Goal: Task Accomplishment & Management: Manage account settings

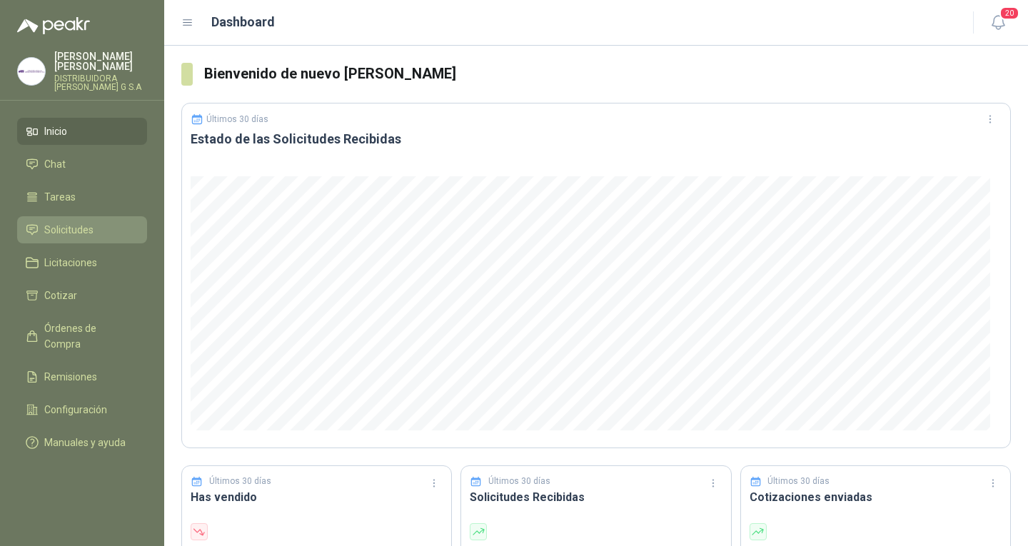
click at [61, 230] on link "Solicitudes" at bounding box center [82, 229] width 130 height 27
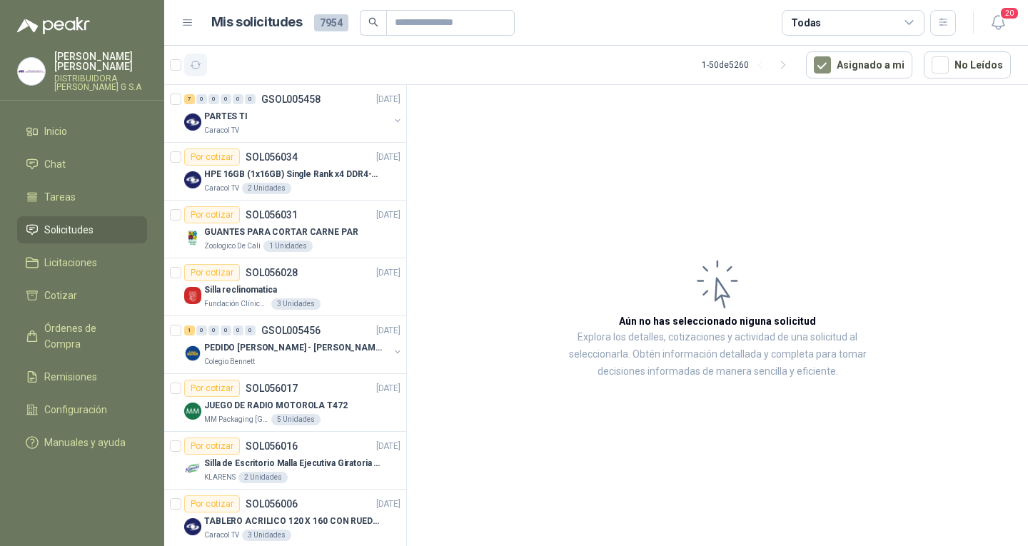
click at [203, 63] on button "button" at bounding box center [195, 65] width 23 height 23
click at [198, 72] on button "button" at bounding box center [195, 65] width 23 height 23
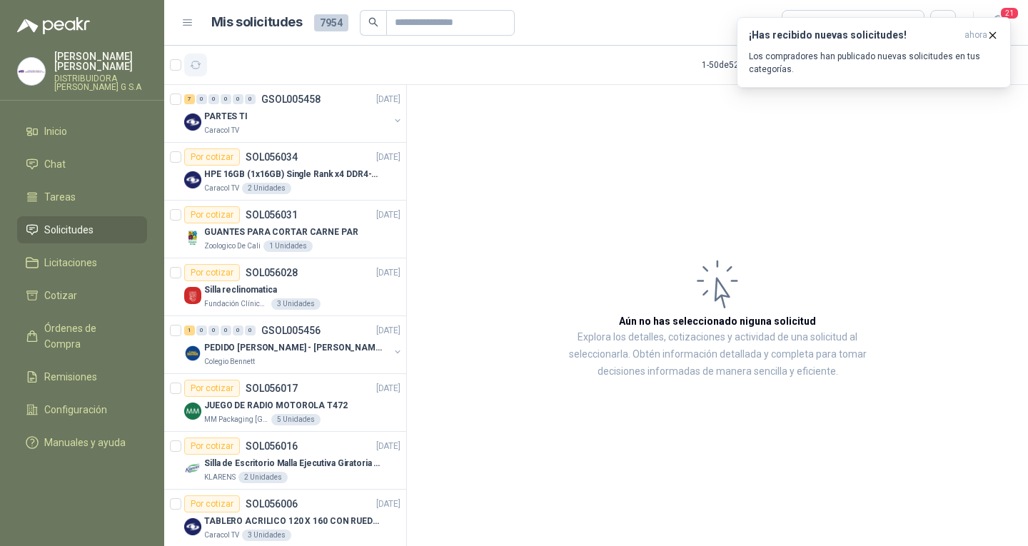
click at [196, 54] on button "button" at bounding box center [195, 65] width 23 height 23
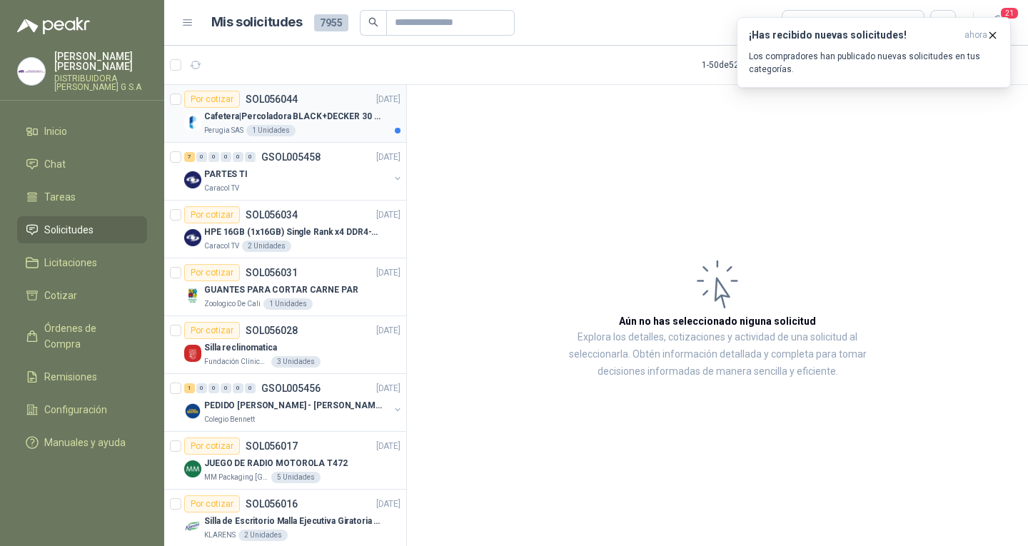
click at [279, 112] on p "Cafetera|Percoladora BLACK+DECKER 30 Tazas CMU3000 Plateado" at bounding box center [293, 117] width 178 height 14
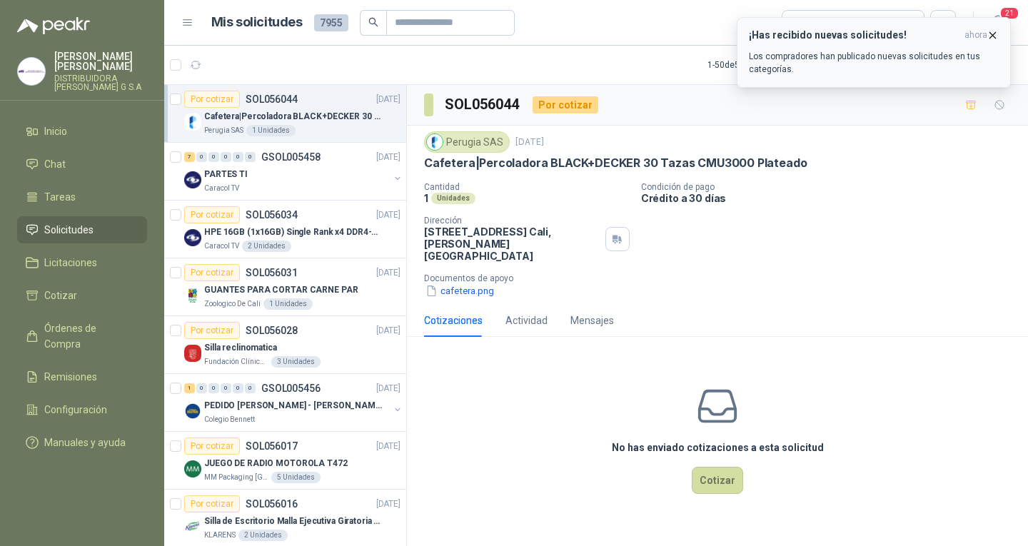
drag, startPoint x: 193, startPoint y: 69, endPoint x: 1009, endPoint y: 22, distance: 817.7
click at [193, 69] on icon "button" at bounding box center [196, 64] width 11 height 7
click at [992, 33] on icon "button" at bounding box center [992, 35] width 12 height 12
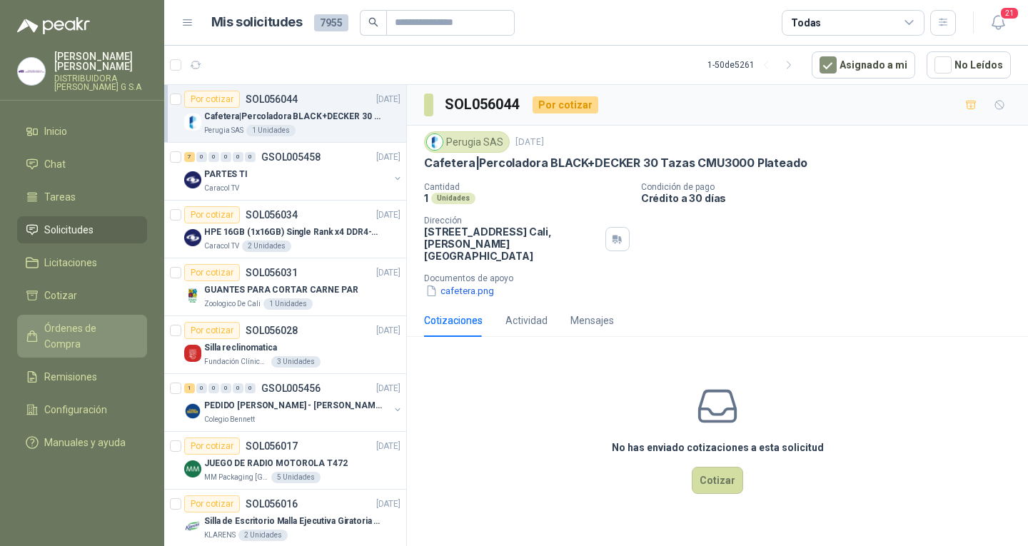
click at [111, 323] on span "Órdenes de Compra" at bounding box center [88, 335] width 89 height 31
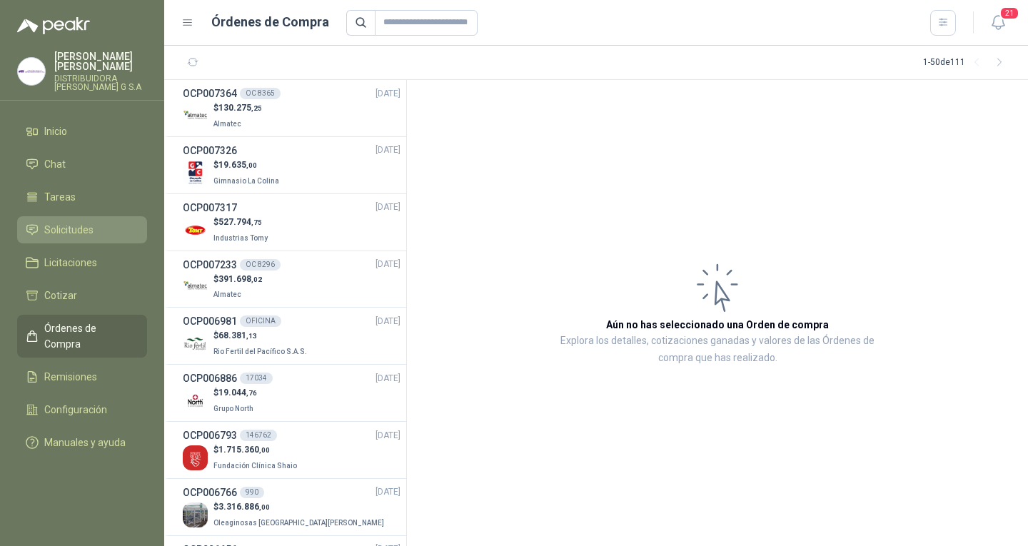
click at [81, 222] on span "Solicitudes" at bounding box center [68, 230] width 49 height 16
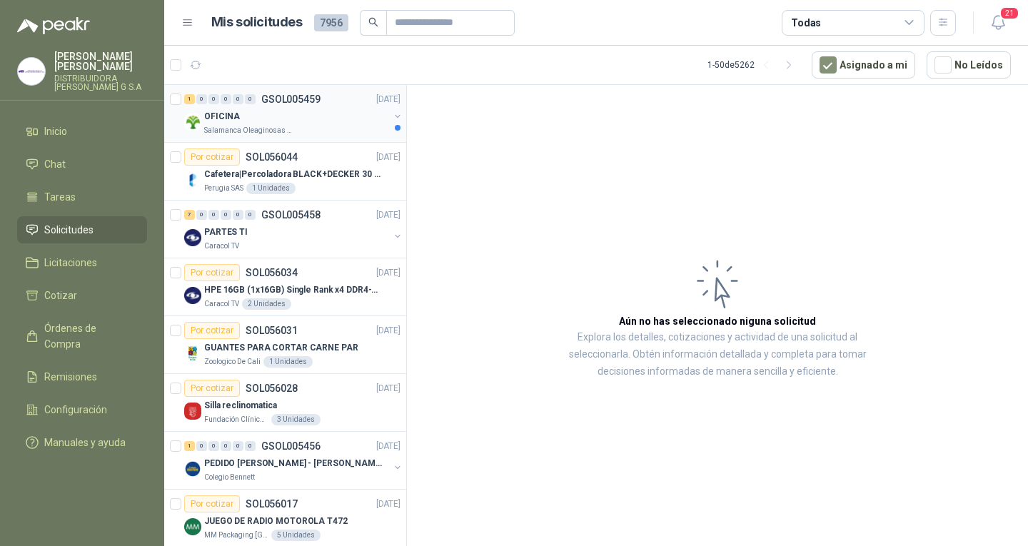
click at [333, 118] on div "OFICINA" at bounding box center [296, 116] width 185 height 17
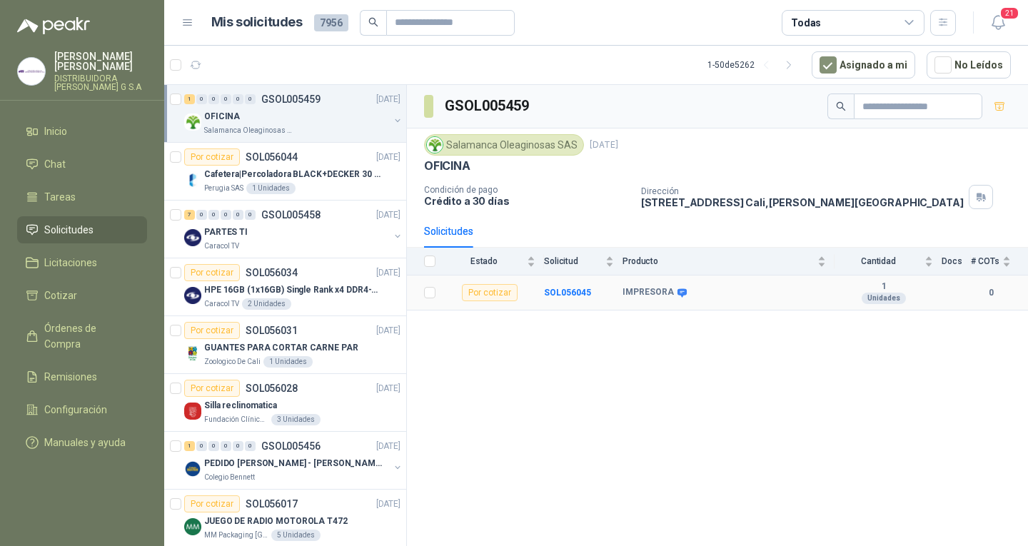
drag, startPoint x: 645, startPoint y: 264, endPoint x: 685, endPoint y: 292, distance: 48.7
click at [685, 292] on body "[PERSON_NAME] DISTRIBUIDORA [PERSON_NAME] G S.A Inicio Chat Tareas Solicitudes …" at bounding box center [514, 273] width 1028 height 546
drag, startPoint x: 699, startPoint y: 268, endPoint x: 645, endPoint y: 264, distance: 53.6
click at [645, 264] on div "EPSON L5590" at bounding box center [676, 267] width 74 height 24
copy div "EPSON L5590"
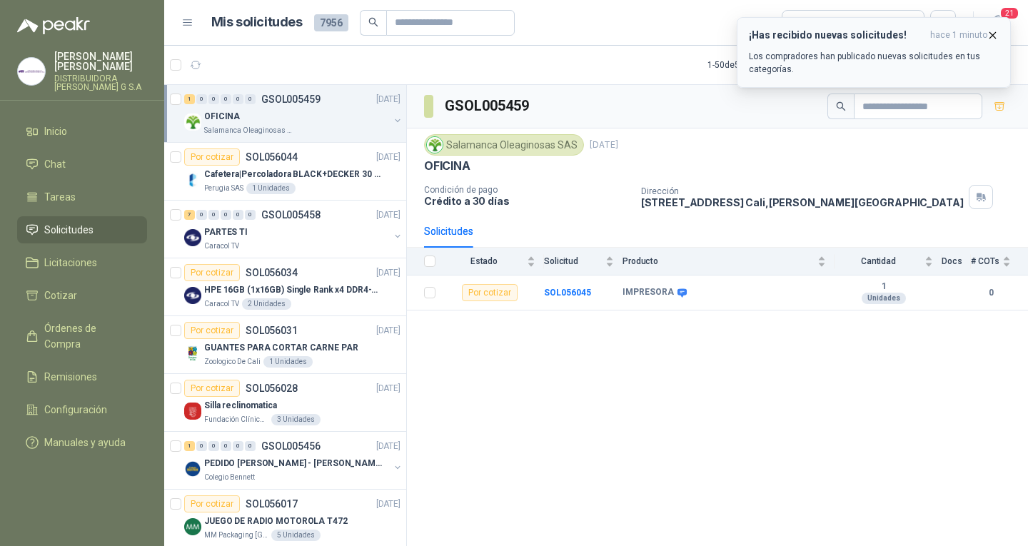
click at [994, 36] on icon "button" at bounding box center [993, 35] width 6 height 6
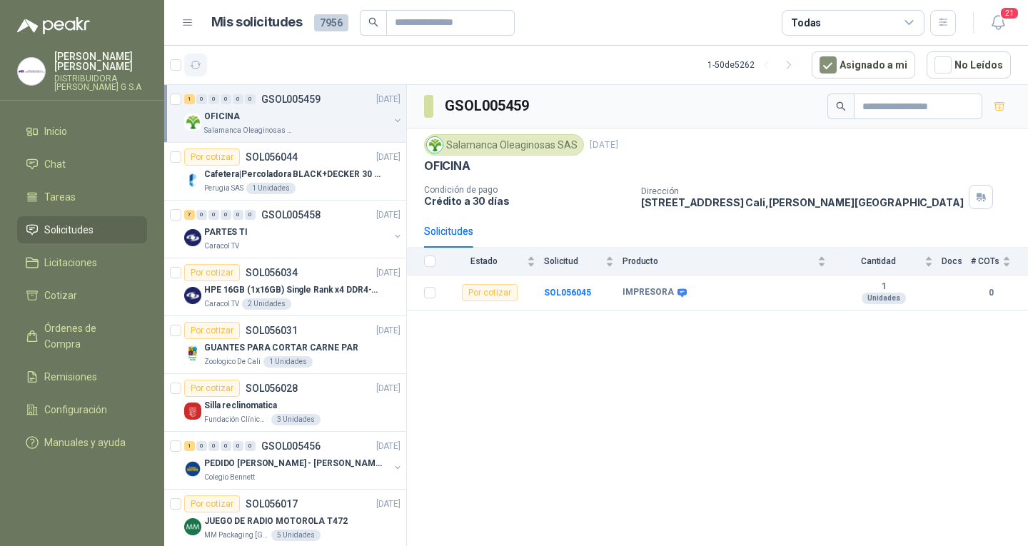
click at [192, 67] on icon "button" at bounding box center [196, 64] width 11 height 7
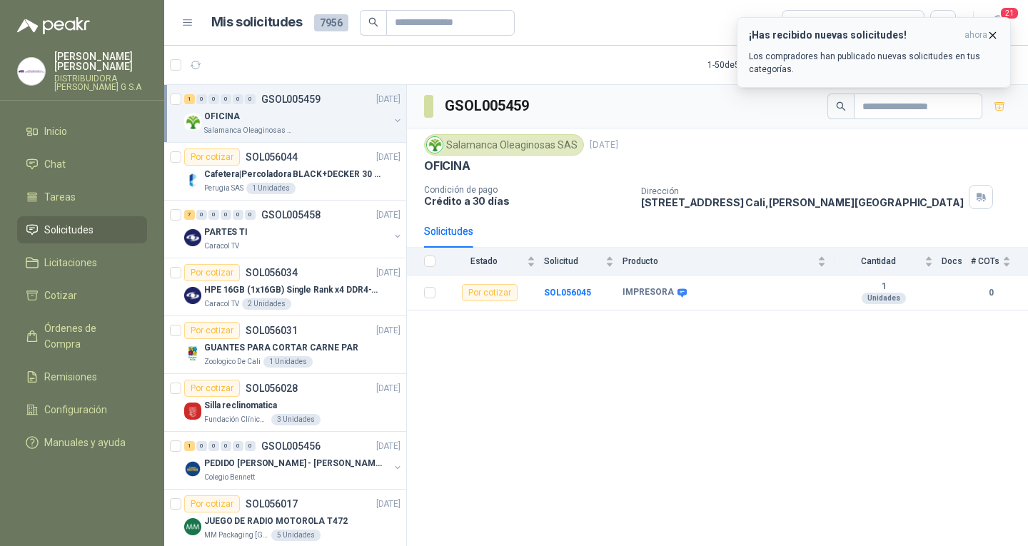
click at [990, 35] on icon "button" at bounding box center [992, 35] width 12 height 12
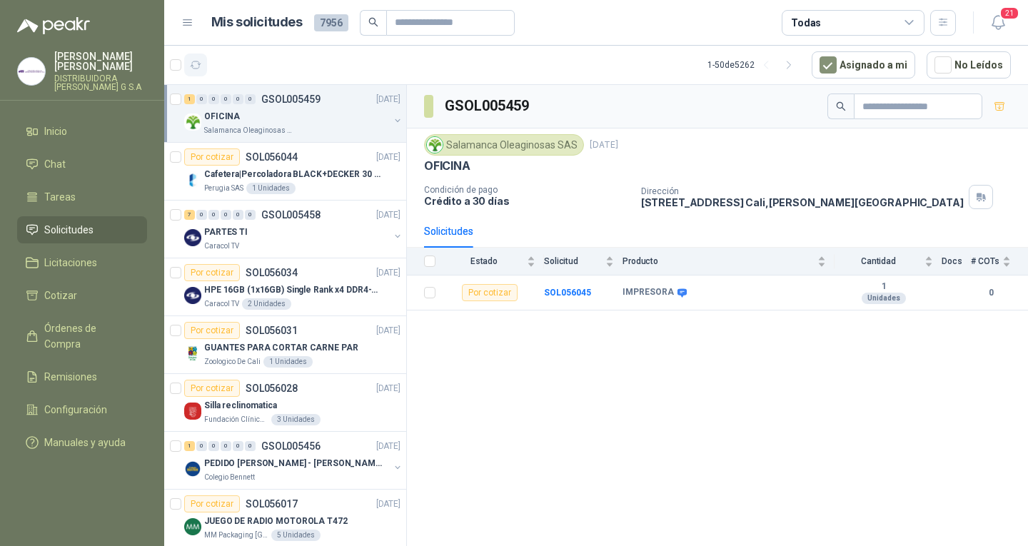
click at [196, 69] on icon "button" at bounding box center [196, 65] width 12 height 12
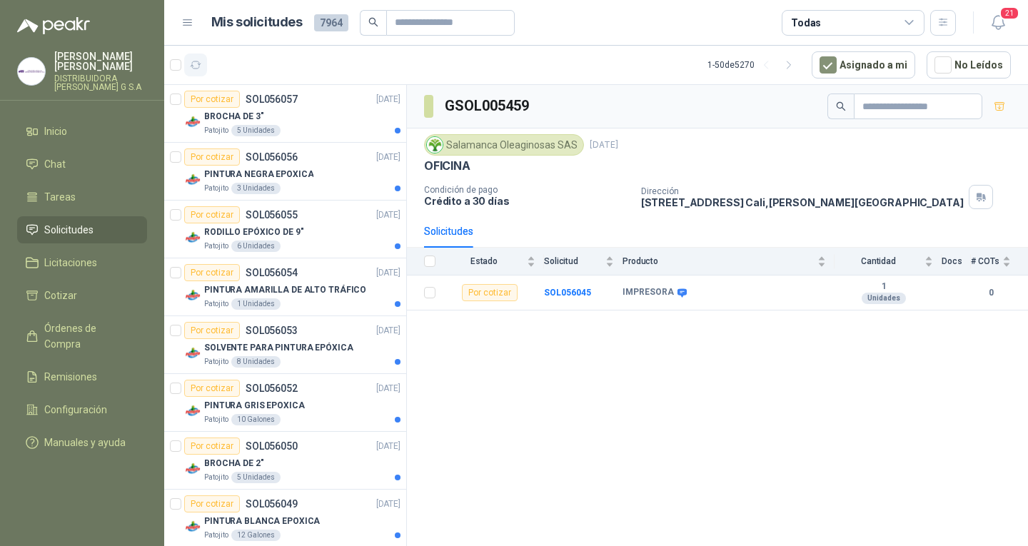
click at [200, 54] on button "button" at bounding box center [195, 65] width 23 height 23
click at [130, 320] on span "Órdenes de Compra" at bounding box center [88, 335] width 89 height 31
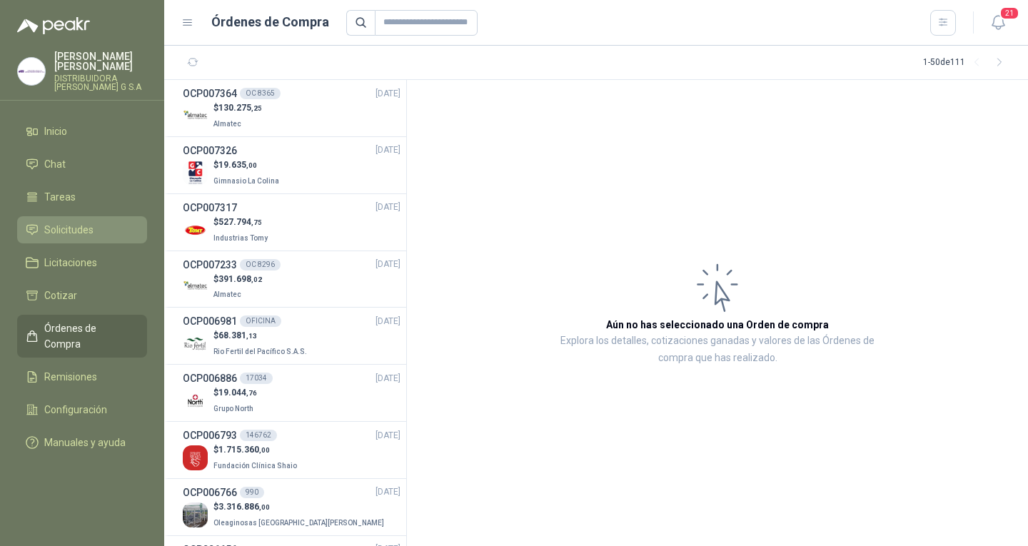
click at [113, 228] on link "Solicitudes" at bounding box center [82, 229] width 130 height 27
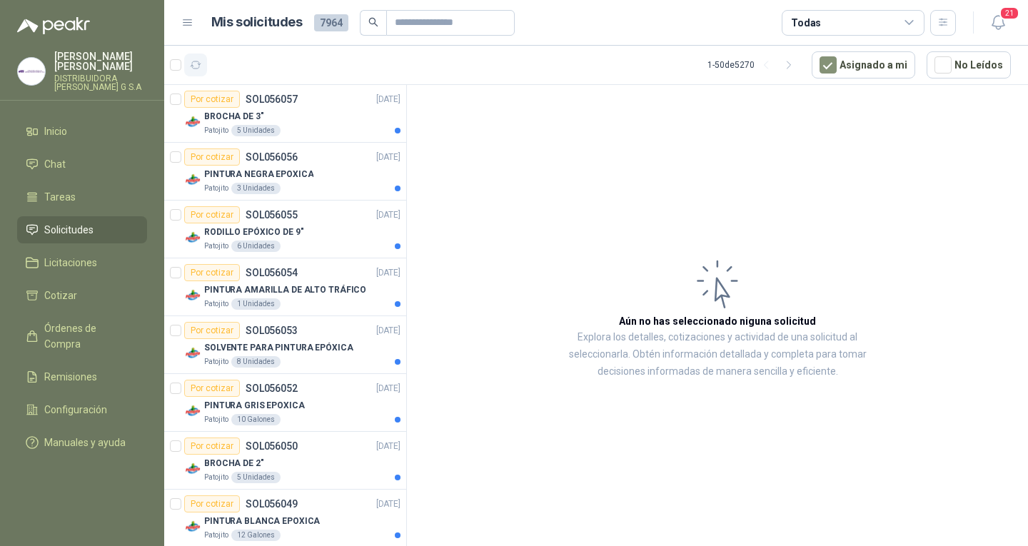
click at [203, 66] on button "button" at bounding box center [195, 65] width 23 height 23
click at [305, 123] on div "BROCHA DE 3"" at bounding box center [302, 116] width 196 height 17
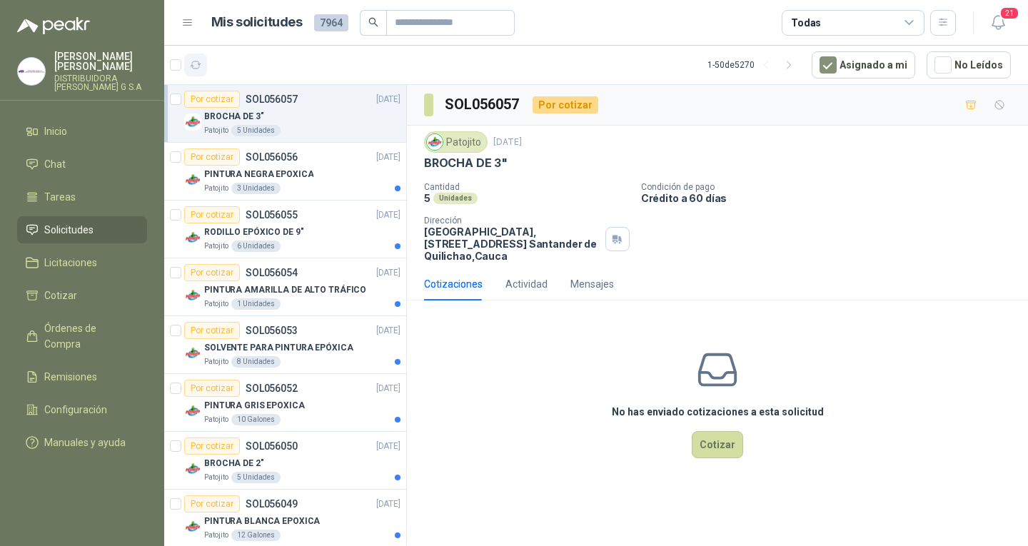
click at [196, 64] on icon "button" at bounding box center [196, 65] width 12 height 12
click at [113, 223] on li "Solicitudes" at bounding box center [82, 230] width 113 height 16
click at [202, 64] on button "button" at bounding box center [195, 65] width 23 height 23
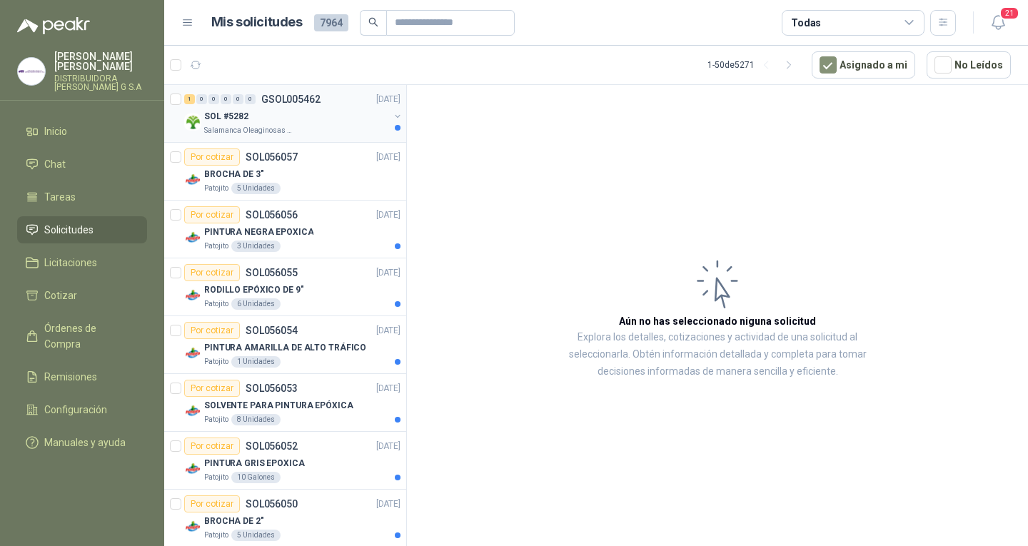
click at [262, 112] on div "SOL #5282" at bounding box center [296, 116] width 185 height 17
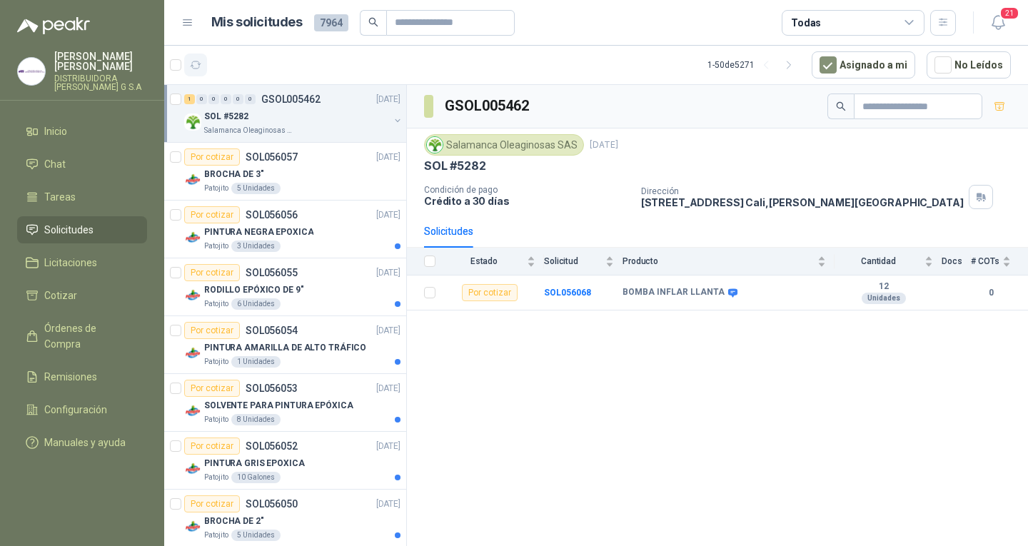
click at [186, 66] on button "button" at bounding box center [195, 65] width 23 height 23
click at [201, 69] on icon "button" at bounding box center [196, 65] width 12 height 12
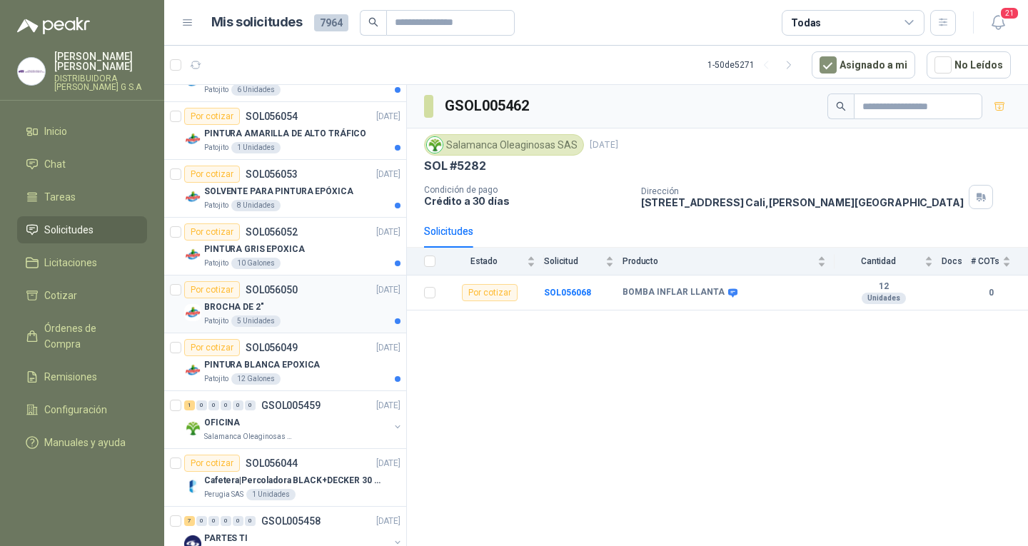
click at [328, 285] on div "Por cotizar SOL056050 [DATE]" at bounding box center [292, 289] width 216 height 17
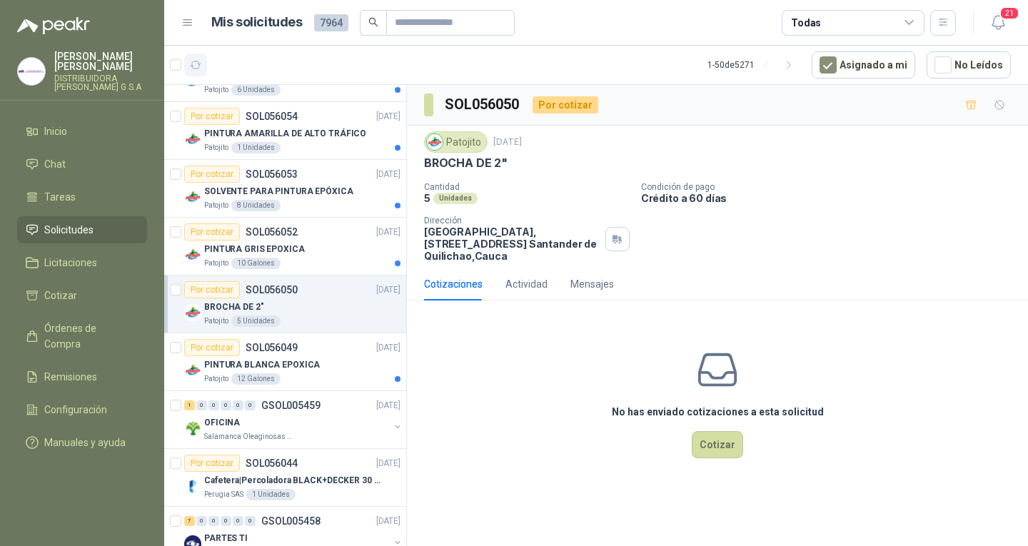
click at [198, 61] on icon "button" at bounding box center [196, 64] width 11 height 7
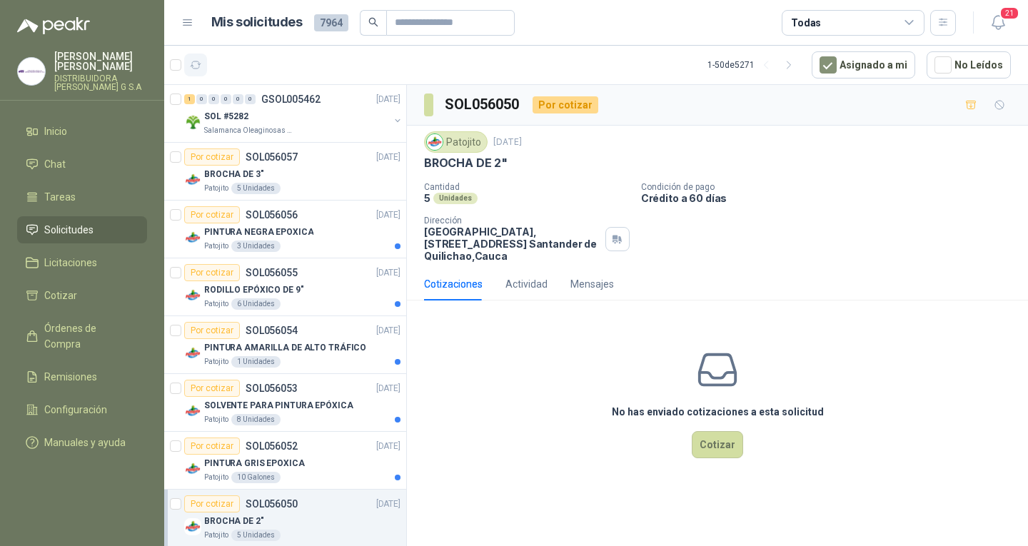
click at [202, 63] on button "button" at bounding box center [195, 65] width 23 height 23
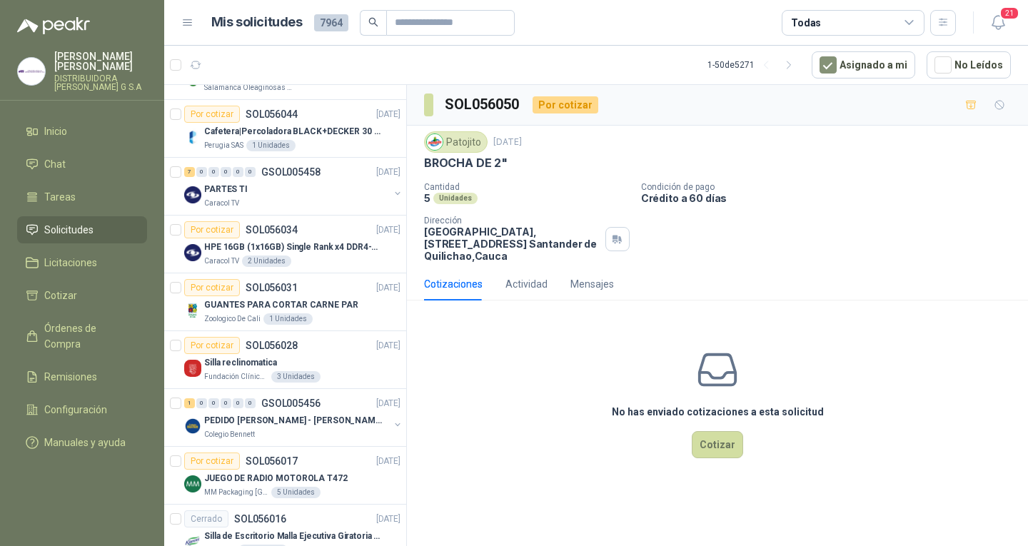
scroll to position [714, 0]
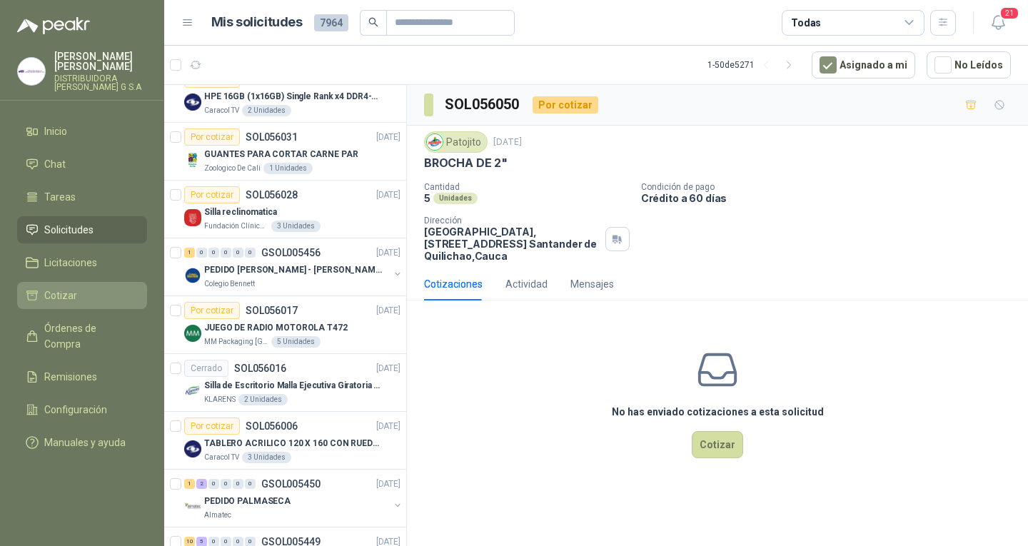
click at [105, 288] on li "Cotizar" at bounding box center [82, 296] width 113 height 16
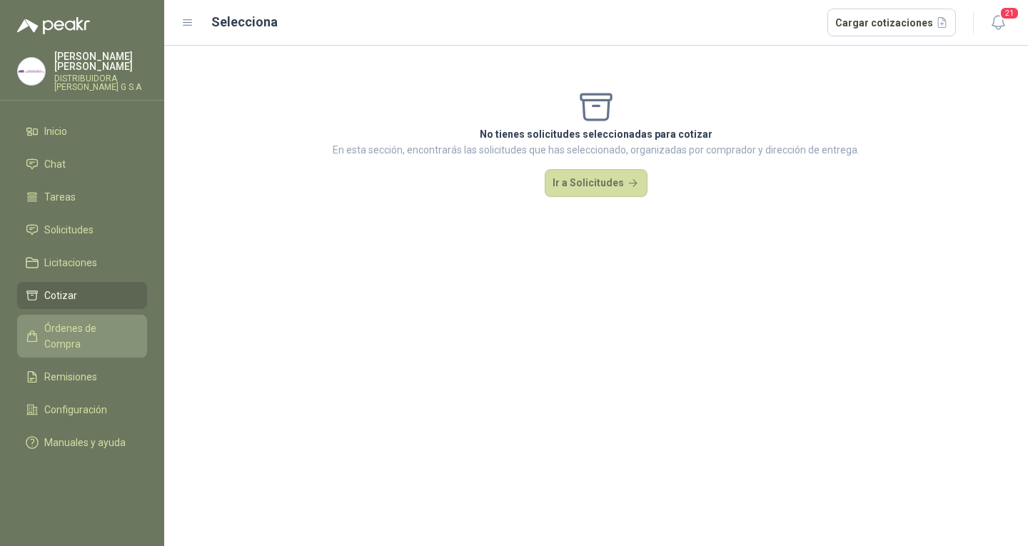
click at [97, 315] on link "Órdenes de Compra" at bounding box center [82, 336] width 130 height 43
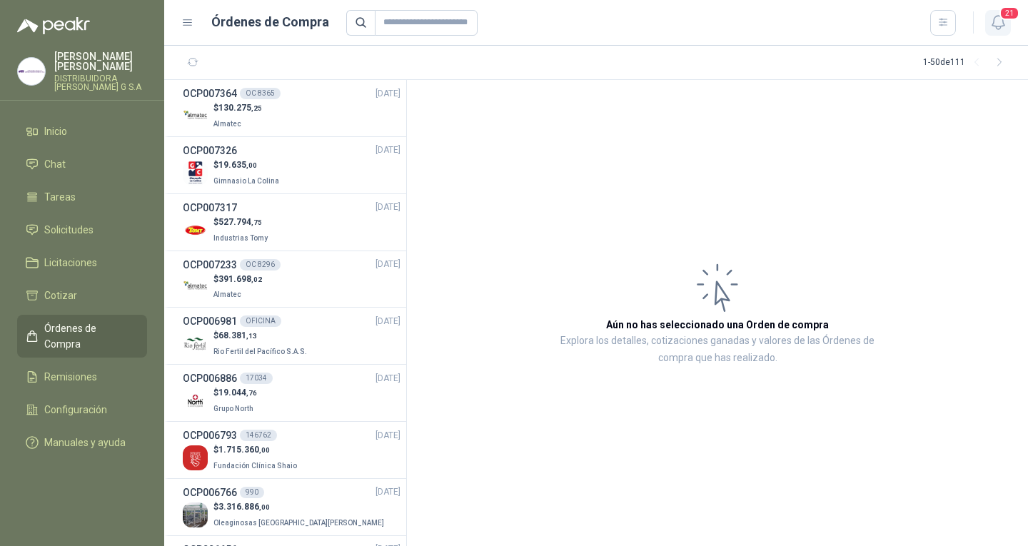
click at [994, 21] on icon "button" at bounding box center [998, 23] width 18 height 18
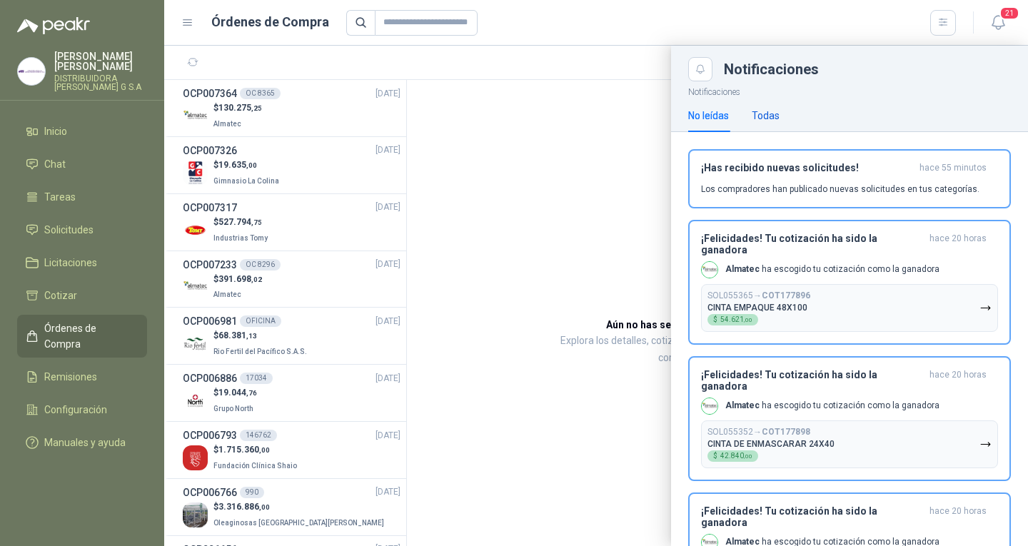
click at [769, 113] on div "Todas" at bounding box center [765, 116] width 28 height 16
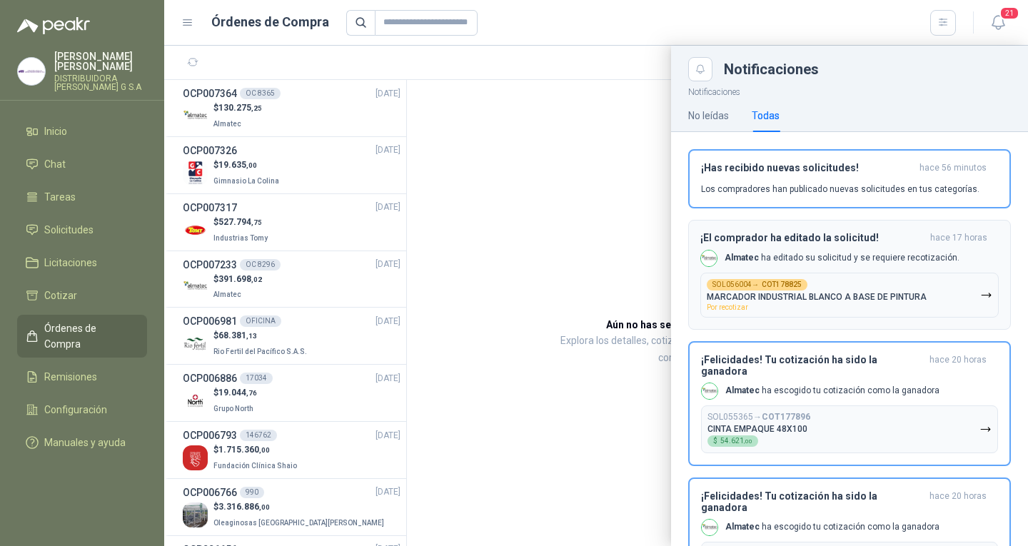
click at [806, 253] on p "Almatec ha editado su solicitud y se requiere recotización." at bounding box center [841, 258] width 235 height 12
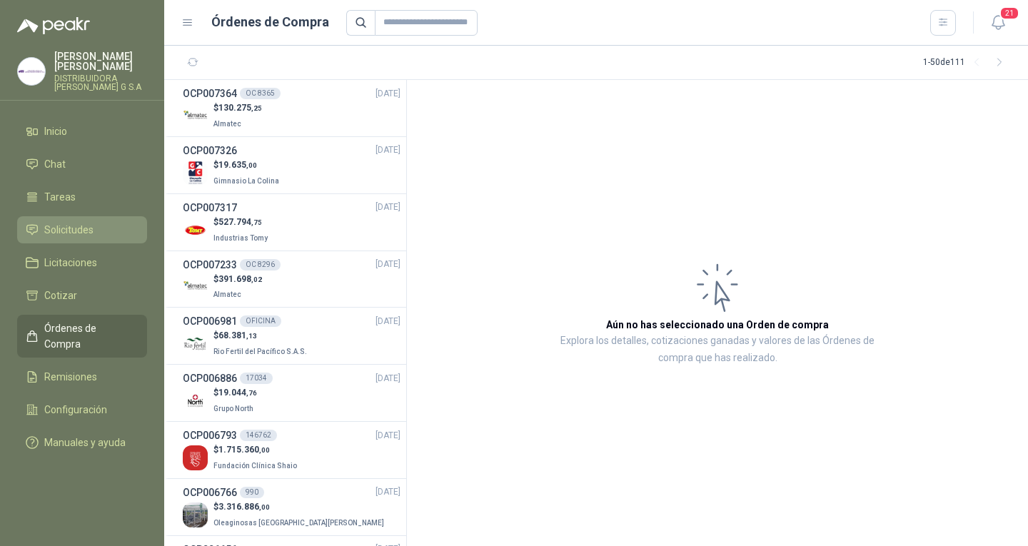
click at [111, 222] on li "Solicitudes" at bounding box center [82, 230] width 113 height 16
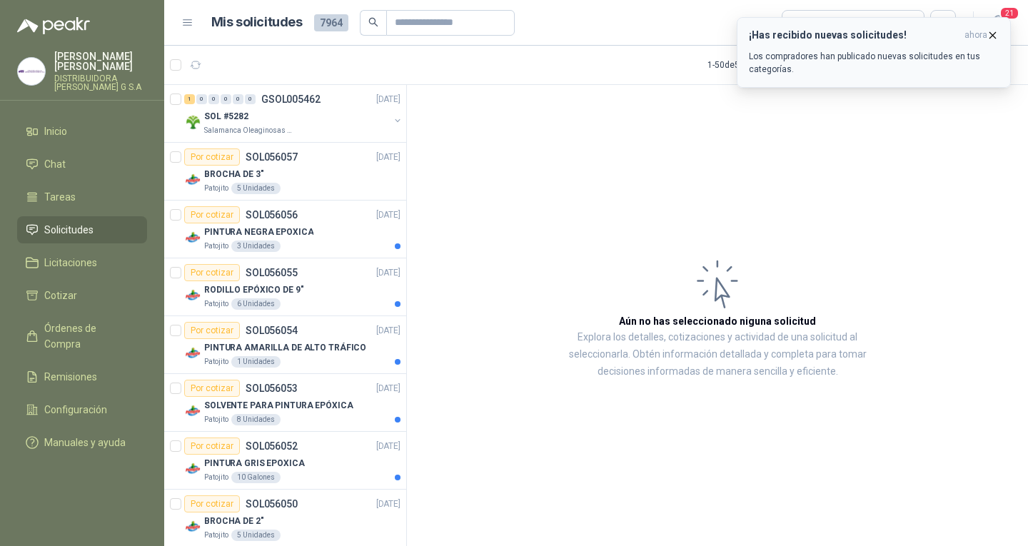
drag, startPoint x: 206, startPoint y: 59, endPoint x: 960, endPoint y: 22, distance: 754.5
click at [206, 59] on button "button" at bounding box center [195, 65] width 23 height 23
click at [994, 34] on icon "button" at bounding box center [992, 35] width 12 height 12
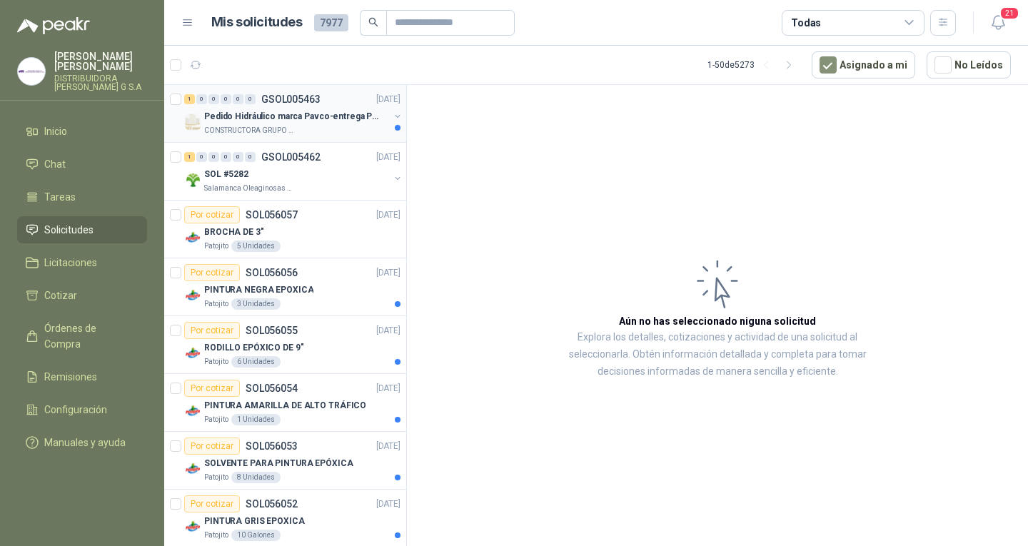
click at [295, 120] on p "Pedido Hidráulico marca Pavco-entrega Popayán" at bounding box center [293, 117] width 178 height 14
